Goal: Information Seeking & Learning: Check status

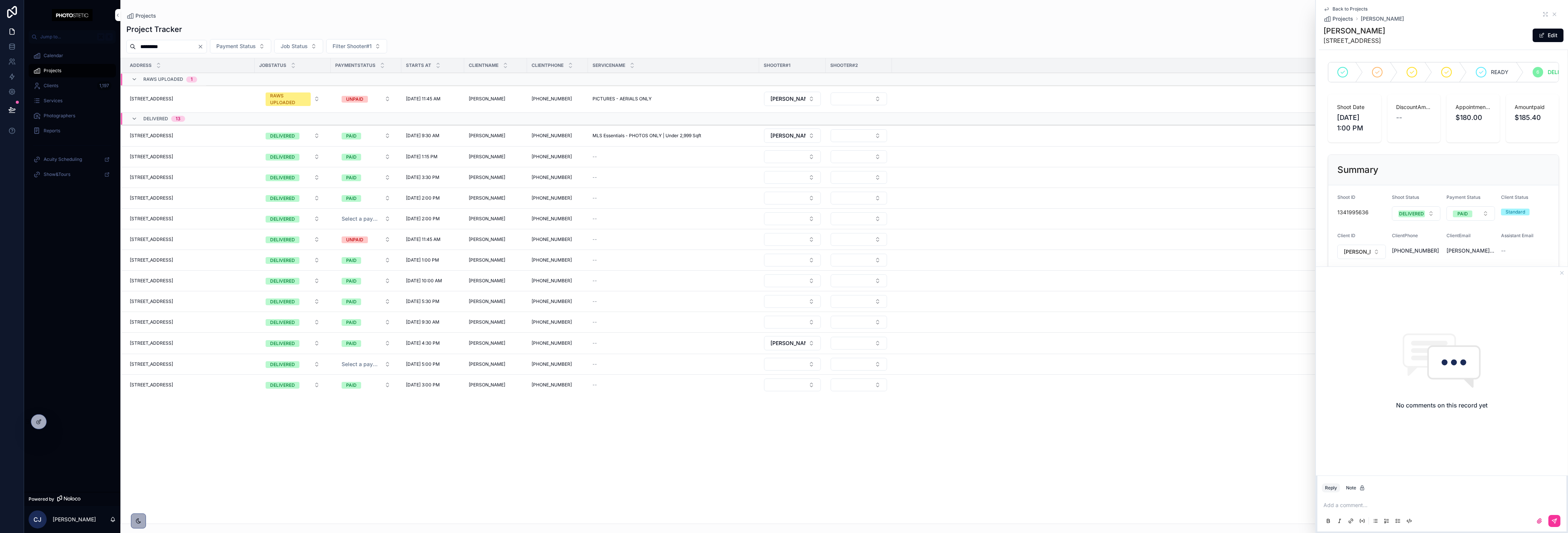
click at [203, 46] on icon "Clear" at bounding box center [200, 47] width 6 height 6
click at [197, 46] on input "scrollable content" at bounding box center [167, 46] width 62 height 10
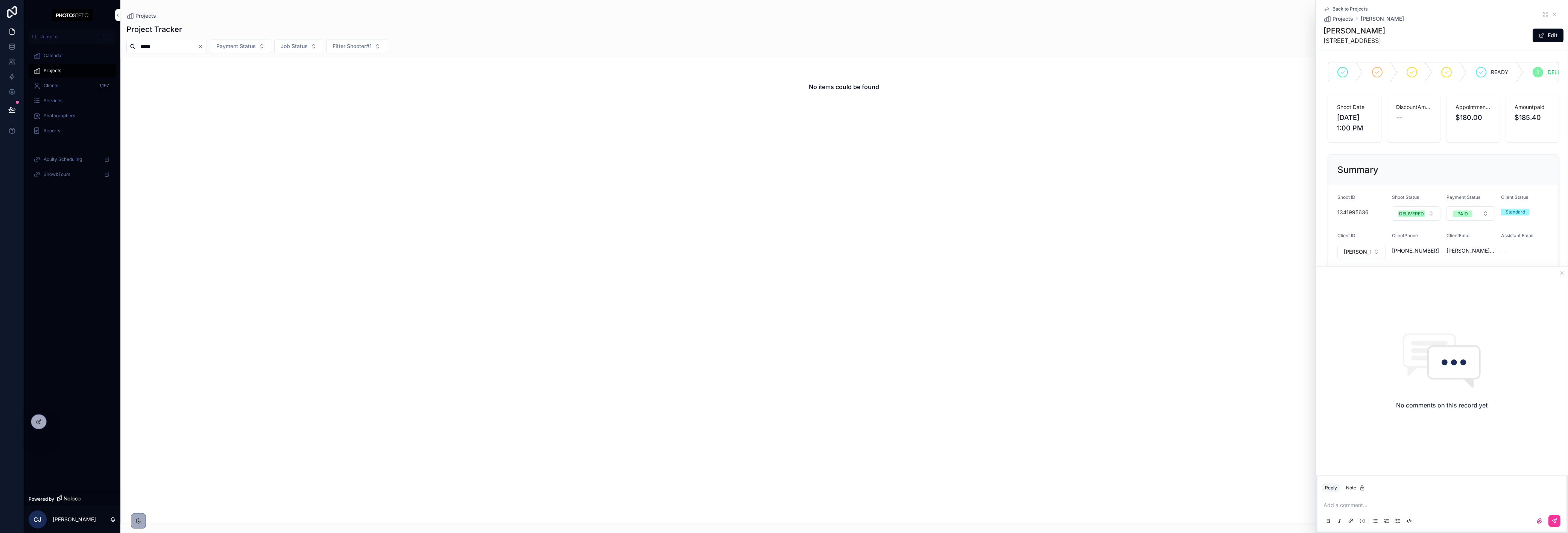
type input "*****"
drag, startPoint x: 219, startPoint y: 49, endPoint x: 219, endPoint y: 44, distance: 5.0
click at [203, 44] on icon "Clear" at bounding box center [200, 47] width 6 height 6
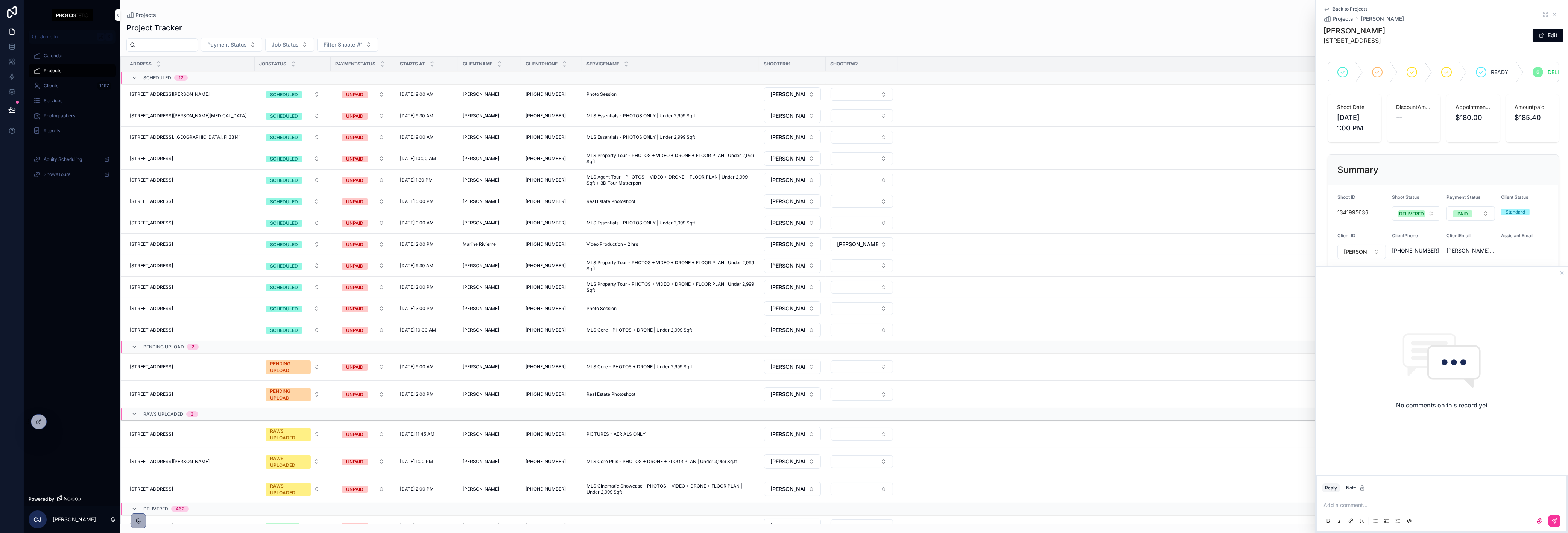
click at [173, 306] on span "[STREET_ADDRESS]" at bounding box center [151, 309] width 43 height 6
click at [250, 223] on div "444 NE 30th St UNIT 801, Miami, FL 33137 444 NE 30th St UNIT 801, Miami, FL 331…" at bounding box center [189, 223] width 120 height 6
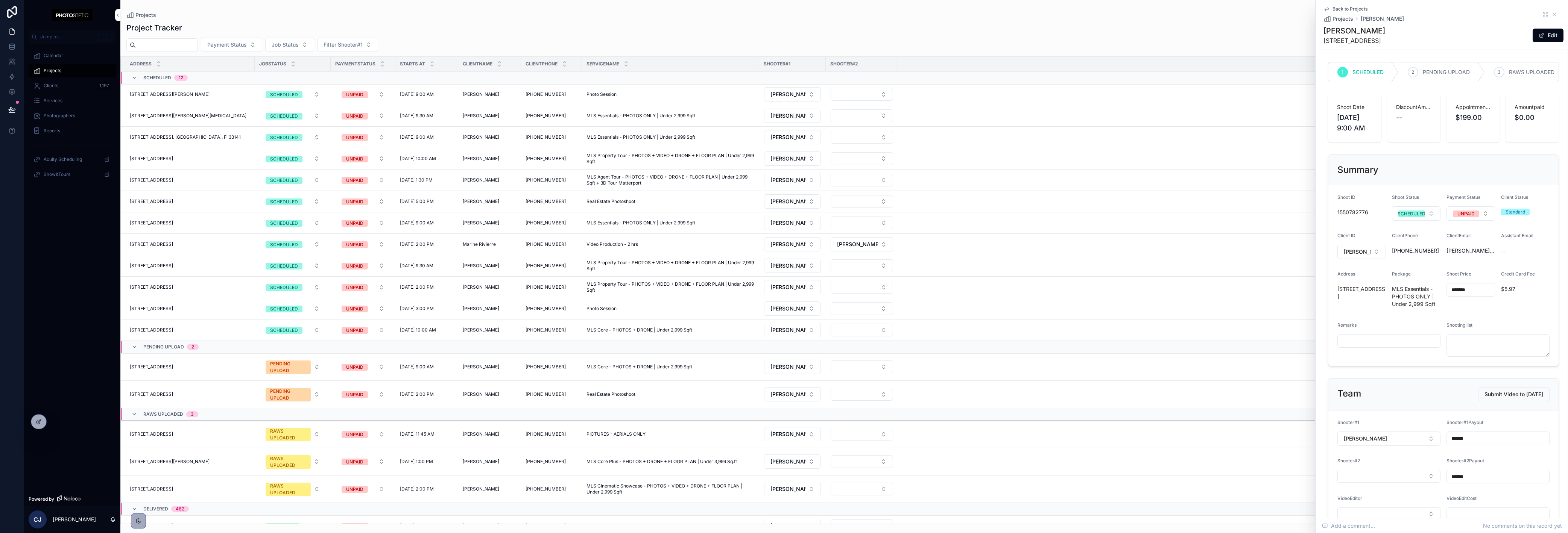
click at [173, 222] on span "[STREET_ADDRESS]" at bounding box center [151, 223] width 43 height 6
click at [53, 56] on span "Calendar" at bounding box center [53, 56] width 20 height 6
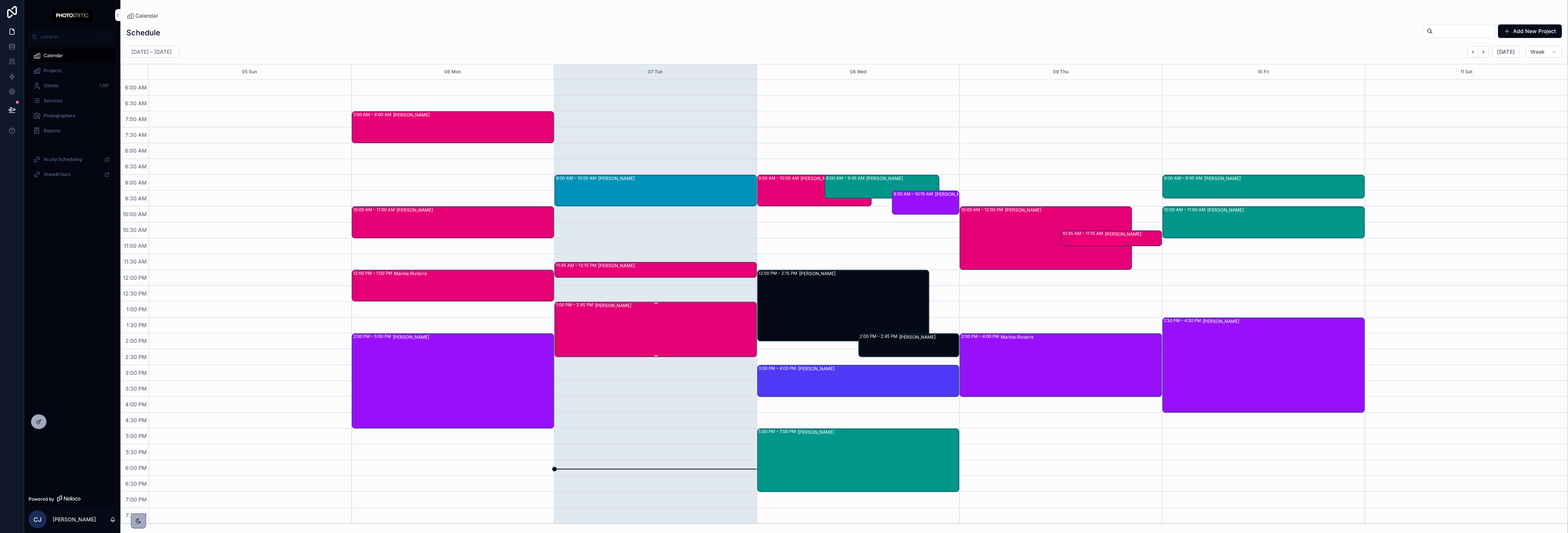
click at [618, 317] on div "[PERSON_NAME]" at bounding box center [675, 330] width 161 height 54
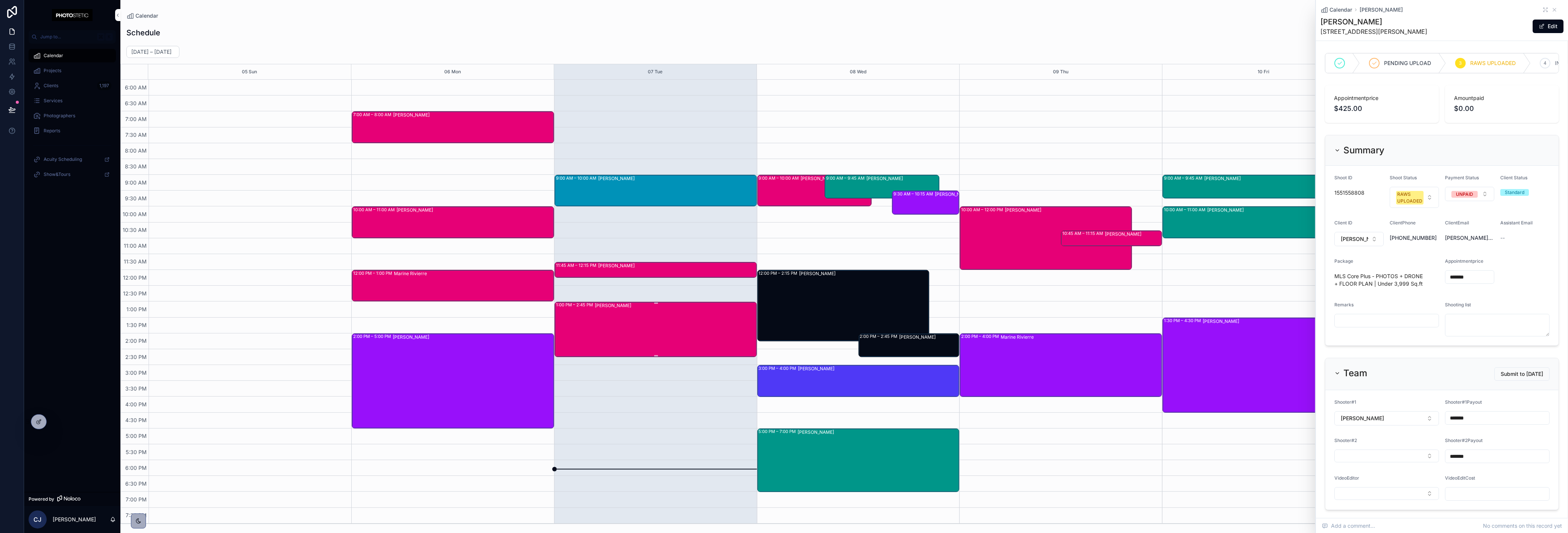
click at [617, 315] on div "[PERSON_NAME]" at bounding box center [675, 330] width 161 height 54
click at [590, 313] on div "1:00 PM – 2:45 PM Veronica Vallarino-Reyes" at bounding box center [656, 330] width 200 height 54
click at [609, 312] on div "[PERSON_NAME]" at bounding box center [675, 330] width 161 height 54
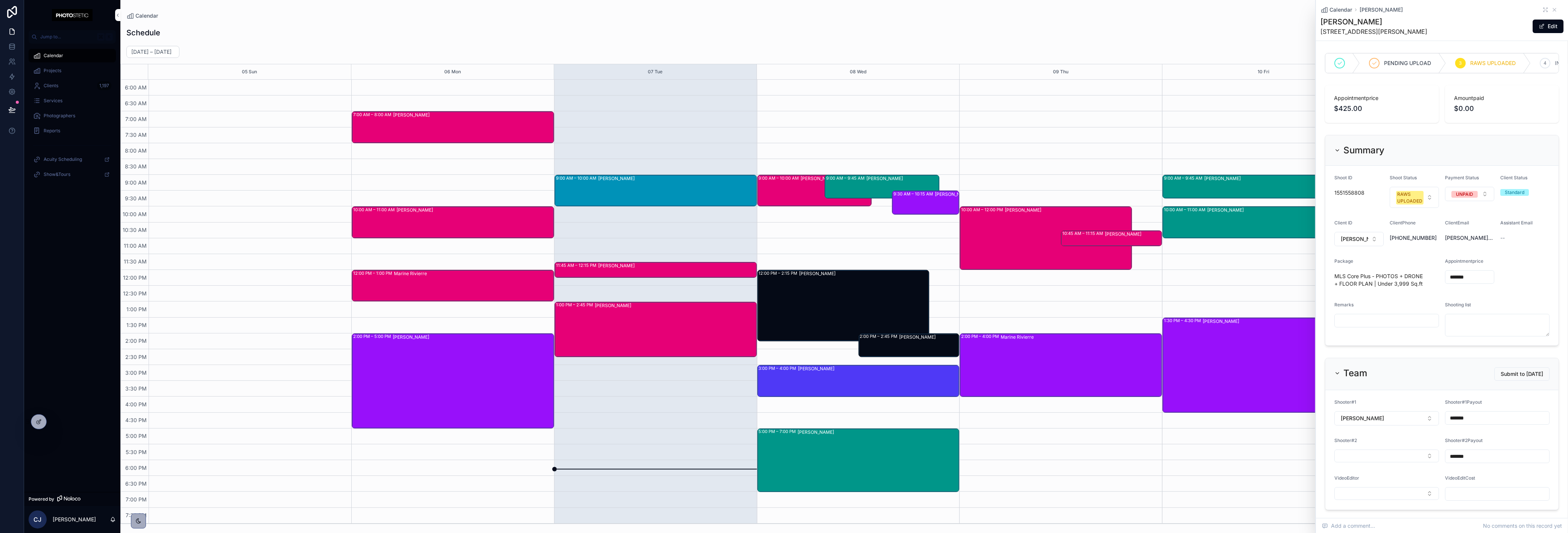
click at [4, 13] on link at bounding box center [12, 12] width 24 height 24
